Goal: Task Accomplishment & Management: Manage account settings

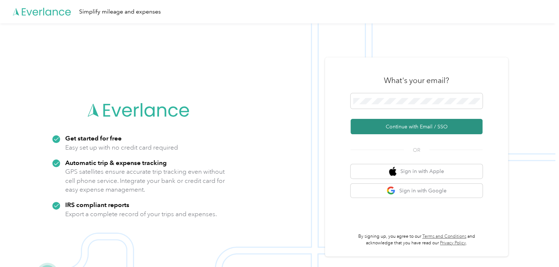
click at [366, 127] on button "Continue with Email / SSO" at bounding box center [417, 126] width 132 height 15
click at [363, 125] on button "Continue with Email / SSO" at bounding box center [417, 126] width 132 height 15
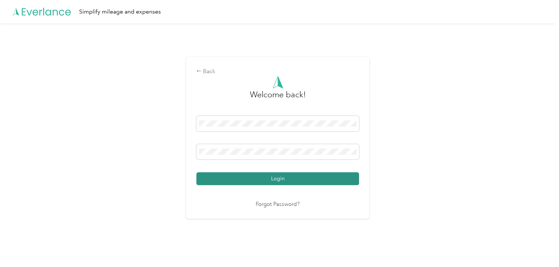
click at [334, 179] on button "Login" at bounding box center [277, 179] width 163 height 13
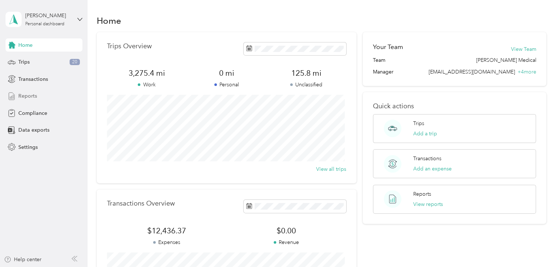
click at [30, 95] on span "Reports" at bounding box center [27, 96] width 19 height 8
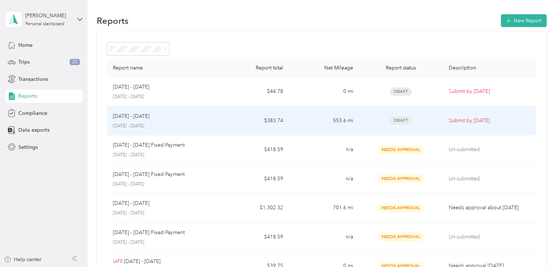
click at [398, 120] on span "Draft" at bounding box center [401, 120] width 22 height 8
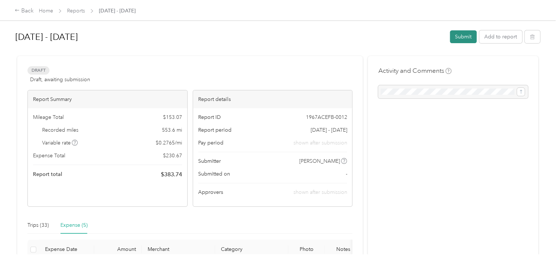
click at [453, 34] on button "Submit" at bounding box center [463, 36] width 27 height 13
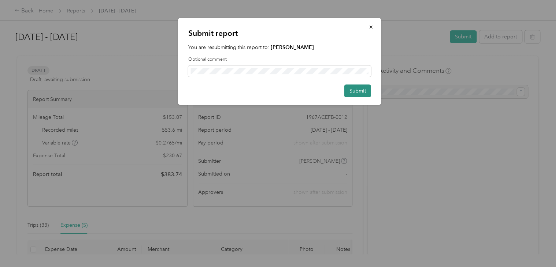
click at [349, 90] on button "Submit" at bounding box center [357, 91] width 27 height 13
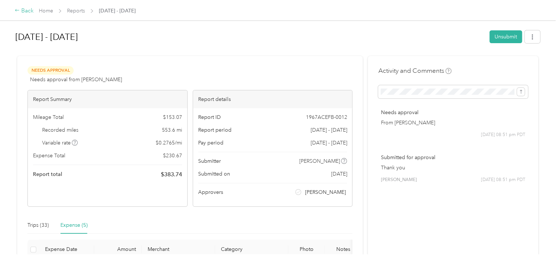
click at [16, 12] on icon at bounding box center [17, 10] width 5 height 5
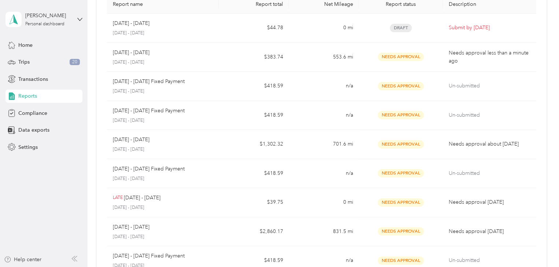
scroll to position [66, 0]
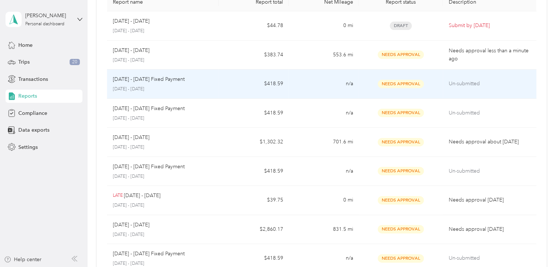
click at [394, 84] on span "Needs Approval" at bounding box center [401, 84] width 46 height 8
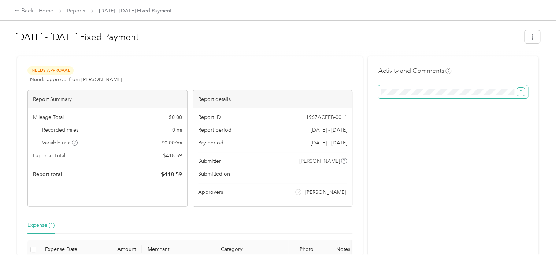
click at [519, 91] on icon "submit" at bounding box center [520, 92] width 2 height 4
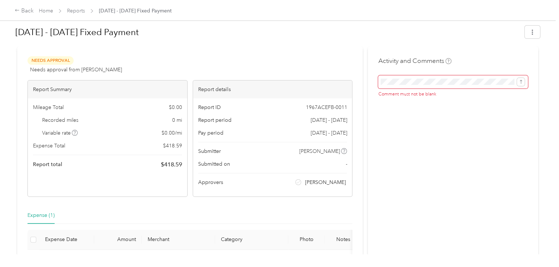
scroll to position [3, 0]
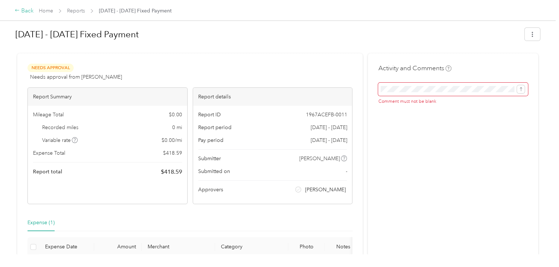
click at [16, 11] on icon at bounding box center [17, 10] width 4 height 2
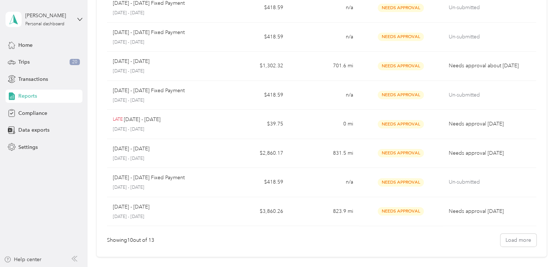
scroll to position [144, 0]
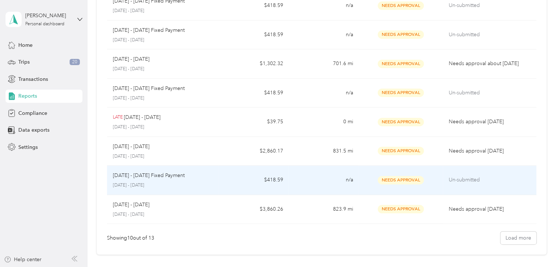
click at [390, 182] on span "Needs Approval" at bounding box center [401, 180] width 46 height 8
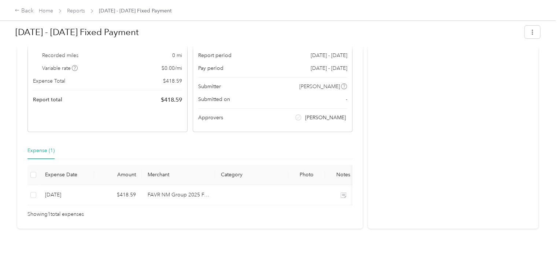
scroll to position [85, 0]
click at [18, 8] on icon at bounding box center [17, 10] width 5 height 5
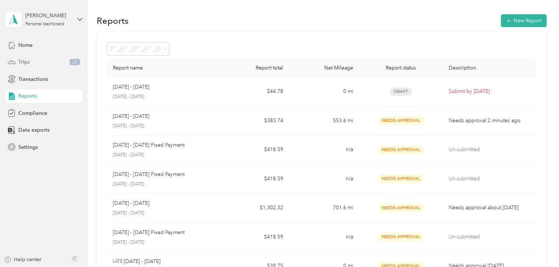
click at [24, 61] on span "Trips" at bounding box center [23, 62] width 11 height 8
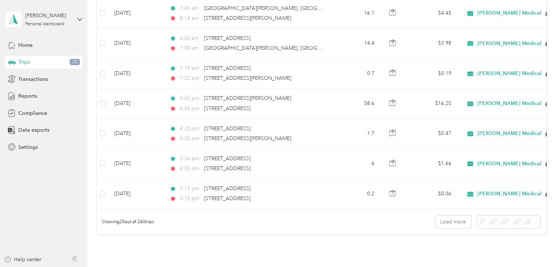
scroll to position [740, 0]
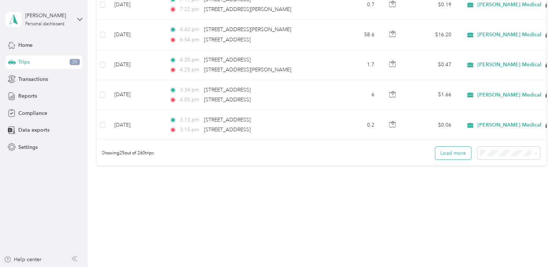
click at [445, 159] on button "Load more" at bounding box center [453, 153] width 36 height 13
click at [440, 152] on button "Load more" at bounding box center [453, 153] width 36 height 13
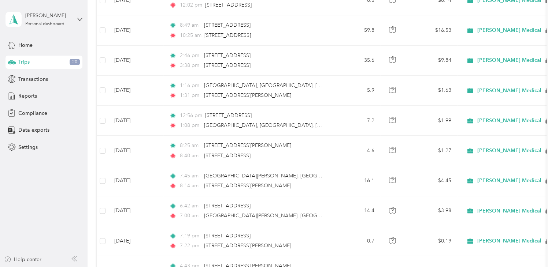
scroll to position [0, 0]
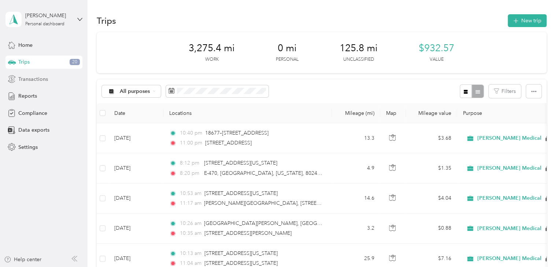
click at [27, 79] on span "Transactions" at bounding box center [33, 79] width 30 height 8
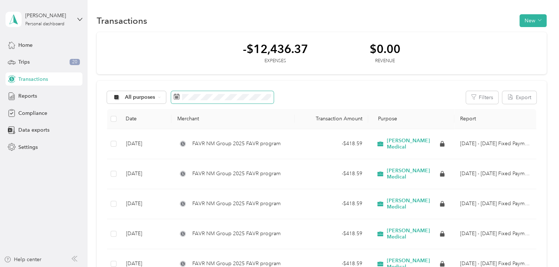
click at [176, 97] on rect at bounding box center [176, 96] width 1 height 1
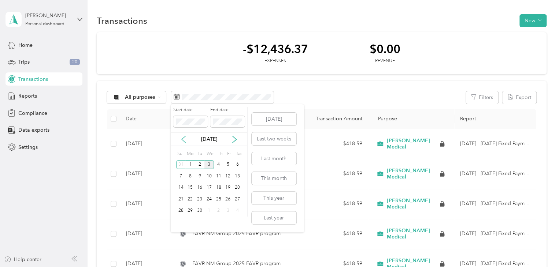
click at [184, 140] on icon at bounding box center [183, 139] width 7 height 7
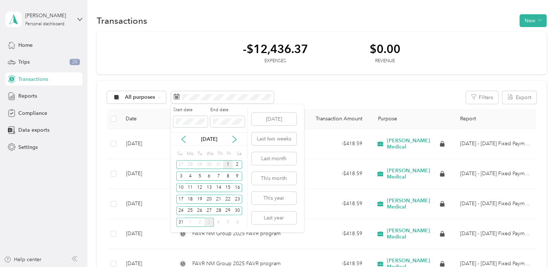
click at [228, 164] on div "1" at bounding box center [228, 164] width 10 height 9
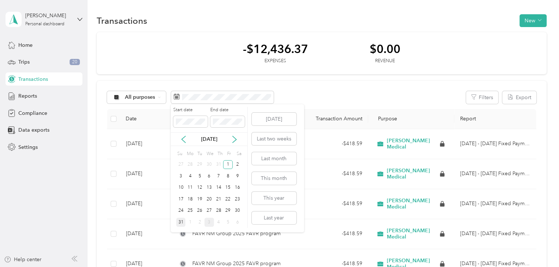
click at [181, 221] on div "31" at bounding box center [181, 222] width 10 height 9
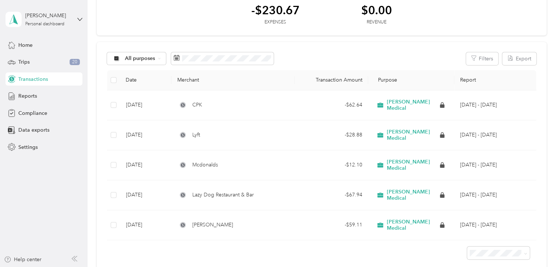
scroll to position [39, 0]
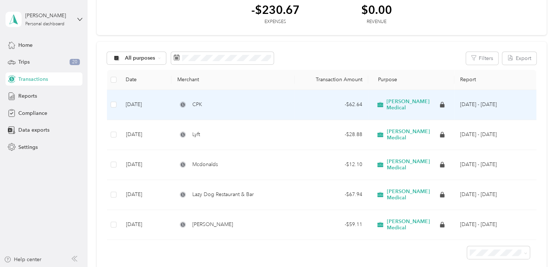
click at [140, 104] on td "[DATE]" at bounding box center [146, 105] width 52 height 30
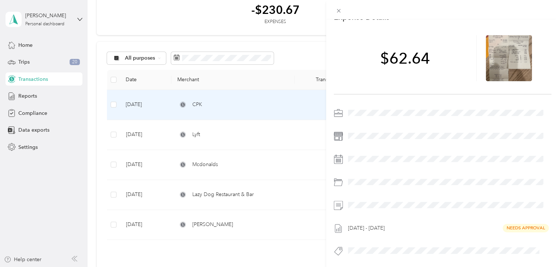
scroll to position [48, 0]
click at [347, 200] on span at bounding box center [448, 206] width 206 height 12
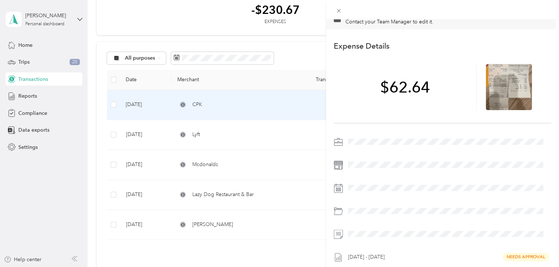
scroll to position [0, 0]
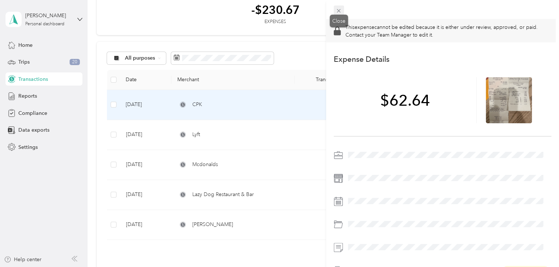
click at [338, 11] on icon at bounding box center [338, 11] width 6 height 6
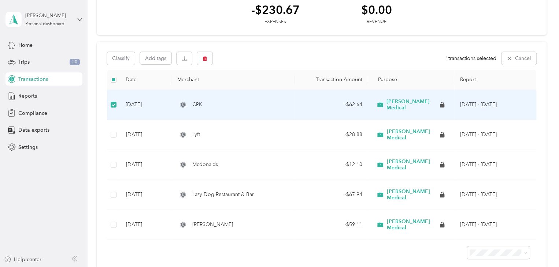
click at [199, 101] on span "CPK" at bounding box center [197, 105] width 10 height 8
click at [196, 101] on span "CPK" at bounding box center [197, 105] width 10 height 8
click at [182, 102] on icon at bounding box center [183, 105] width 6 height 6
click at [145, 103] on td "[DATE]" at bounding box center [146, 105] width 52 height 30
click at [142, 100] on td "[DATE]" at bounding box center [146, 105] width 52 height 30
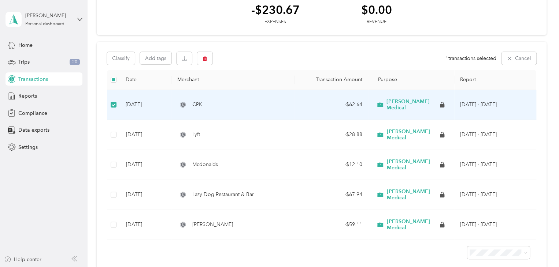
click at [142, 100] on td "[DATE]" at bounding box center [146, 105] width 52 height 30
click at [129, 103] on td "[DATE]" at bounding box center [146, 105] width 52 height 30
click at [138, 101] on td "[DATE]" at bounding box center [146, 105] width 52 height 30
click at [139, 100] on td "[DATE]" at bounding box center [146, 105] width 52 height 30
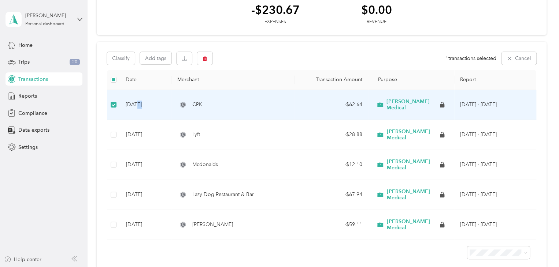
click at [139, 100] on td "[DATE]" at bounding box center [146, 105] width 52 height 30
click at [131, 100] on td "[DATE]" at bounding box center [146, 105] width 52 height 30
click at [198, 102] on span "CPK" at bounding box center [197, 105] width 10 height 8
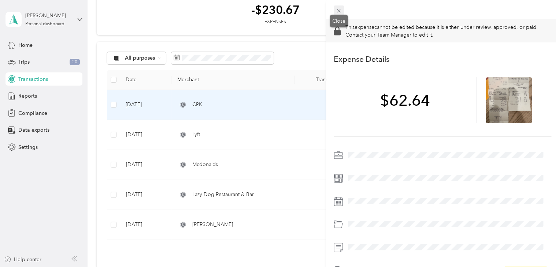
click at [339, 9] on icon at bounding box center [338, 11] width 6 height 6
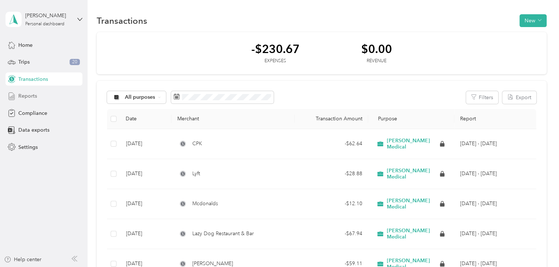
click at [24, 96] on span "Reports" at bounding box center [27, 96] width 19 height 8
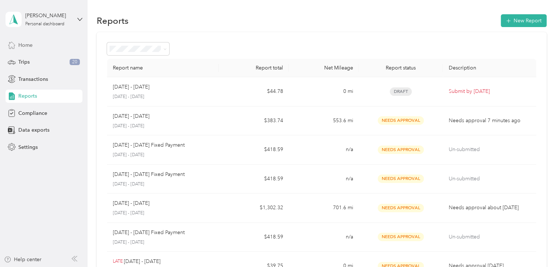
click at [26, 44] on span "Home" at bounding box center [25, 45] width 14 height 8
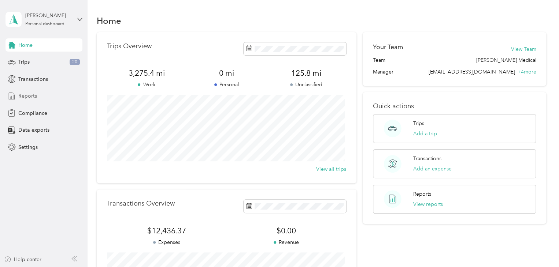
click at [29, 96] on span "Reports" at bounding box center [27, 96] width 19 height 8
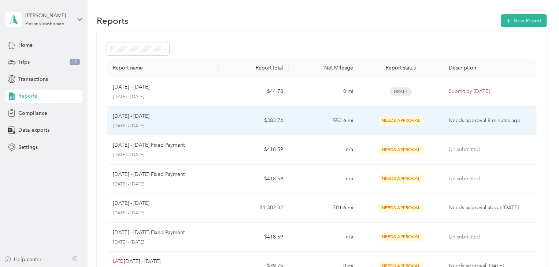
click at [116, 125] on p "[DATE] - [DATE]" at bounding box center [163, 126] width 100 height 7
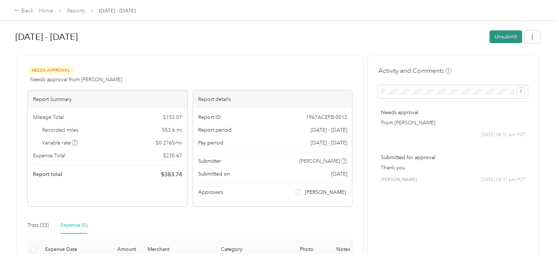
click at [494, 36] on button "Unsubmit" at bounding box center [505, 36] width 33 height 13
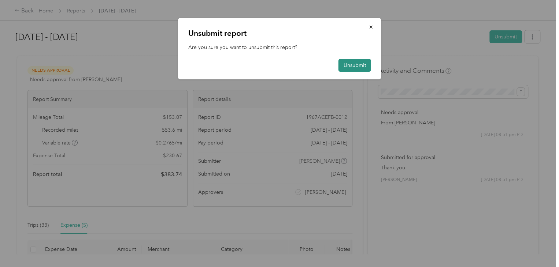
click at [352, 63] on button "Unsubmit" at bounding box center [354, 65] width 33 height 13
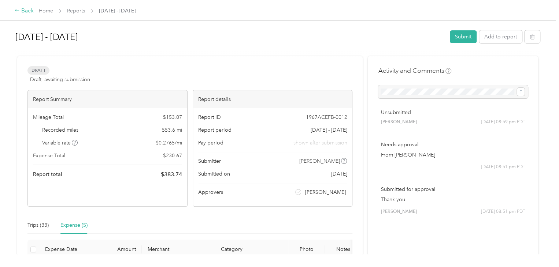
click at [16, 11] on icon at bounding box center [17, 10] width 4 height 2
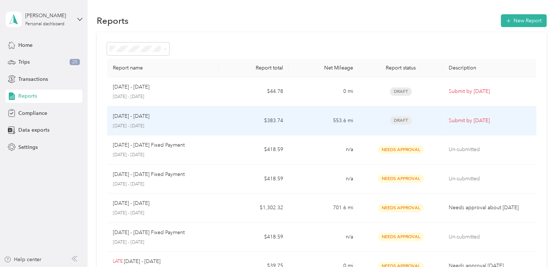
click at [120, 122] on div "[DATE] - [DATE] [DATE] - [DATE]" at bounding box center [163, 120] width 100 height 17
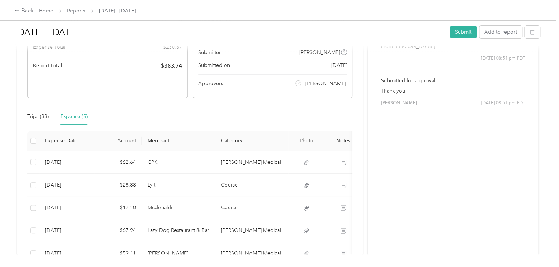
scroll to position [110, 0]
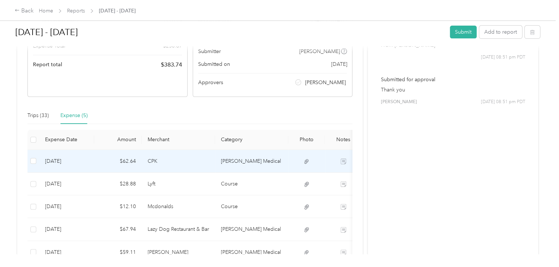
click at [60, 158] on td "[DATE]" at bounding box center [66, 161] width 55 height 23
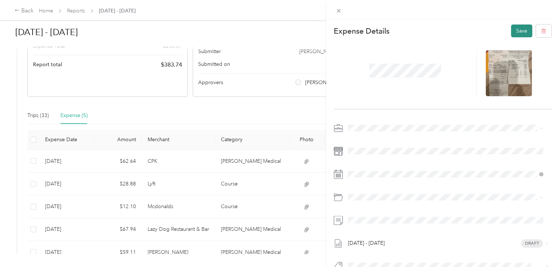
click at [511, 30] on button "Save" at bounding box center [521, 31] width 21 height 13
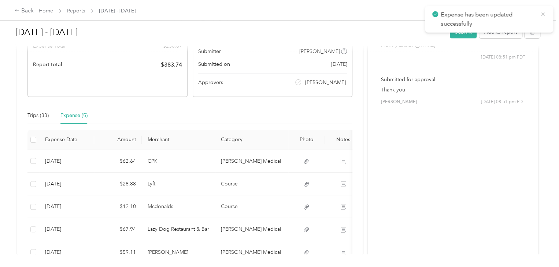
click at [542, 12] on icon at bounding box center [543, 14] width 6 height 7
click at [453, 36] on button "Submit" at bounding box center [463, 32] width 27 height 13
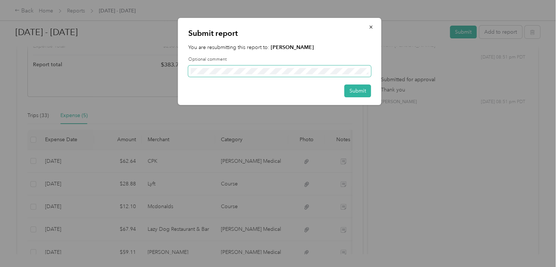
click at [227, 74] on span at bounding box center [279, 72] width 183 height 12
click at [356, 89] on button "Submit" at bounding box center [357, 91] width 27 height 13
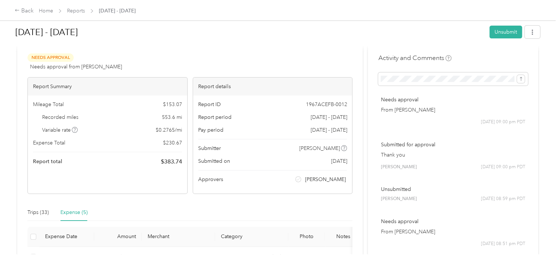
scroll to position [0, 0]
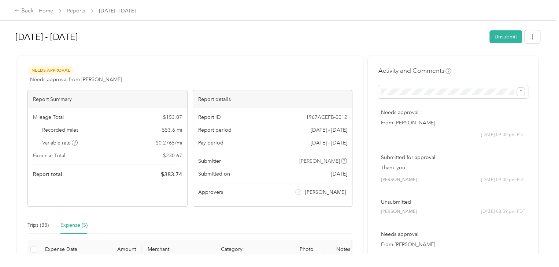
click at [545, 59] on div "[DATE] - [DATE] Unsubmit Needs Approval Needs approval from [PERSON_NAME] View …" at bounding box center [277, 127] width 555 height 255
drag, startPoint x: 545, startPoint y: 59, endPoint x: 549, endPoint y: 81, distance: 22.3
click at [549, 81] on div "[DATE] - [DATE] Unsubmit Needs Approval Needs approval from [PERSON_NAME] View …" at bounding box center [277, 127] width 555 height 255
click at [24, 12] on div "Back" at bounding box center [24, 11] width 19 height 9
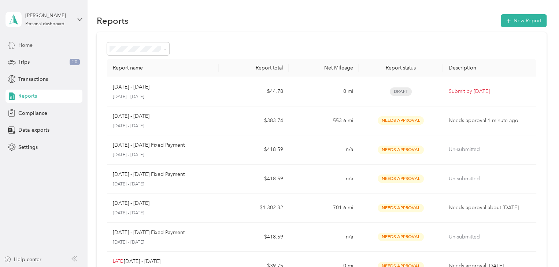
click at [25, 44] on span "Home" at bounding box center [25, 45] width 14 height 8
